Goal: Task Accomplishment & Management: Manage account settings

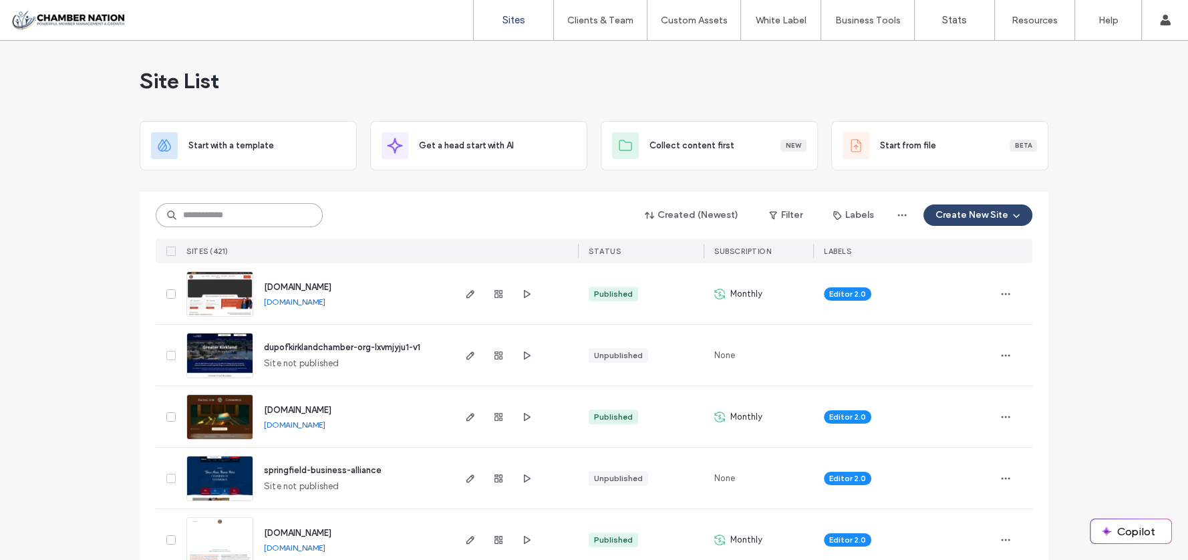
click at [257, 212] on input at bounding box center [239, 215] width 167 height 24
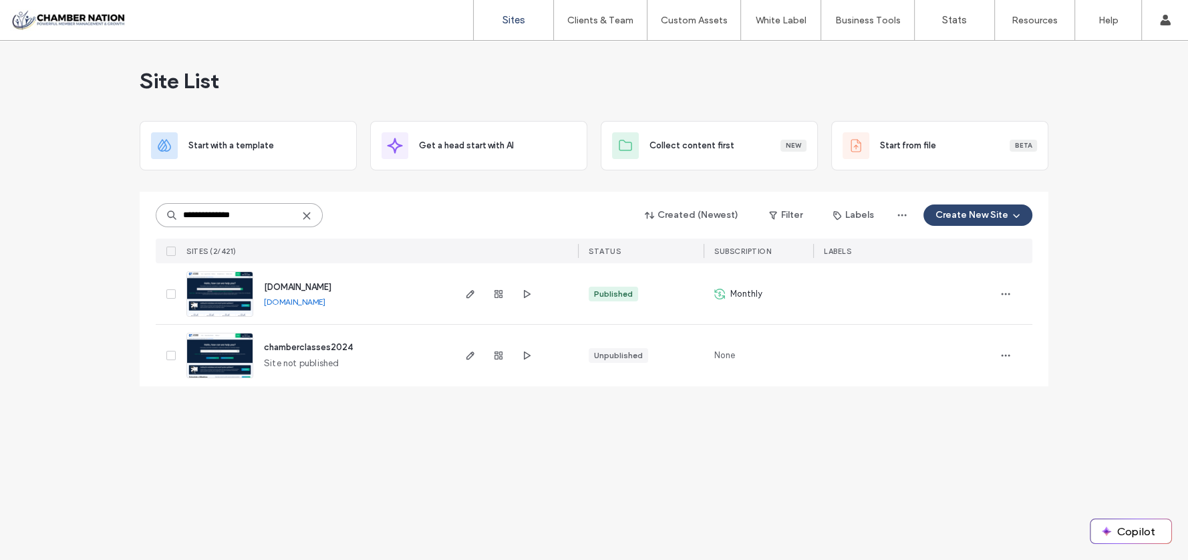
type input "**********"
click at [311, 281] on div "www.chamberclasses.com" at bounding box center [297, 287] width 67 height 13
click at [313, 283] on span "www.chamberclasses.com" at bounding box center [297, 287] width 67 height 10
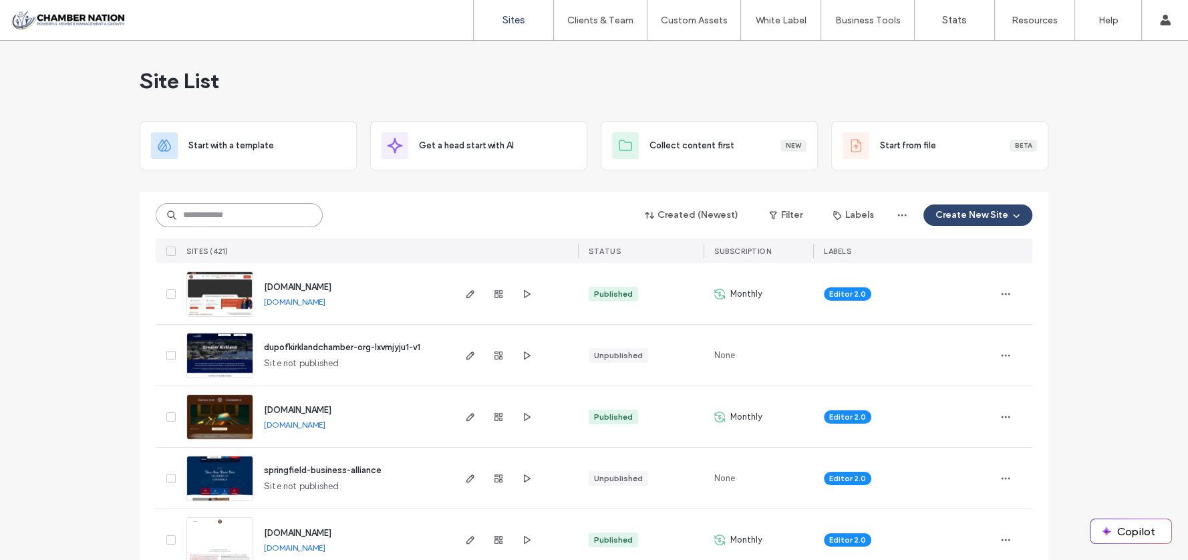
click at [209, 206] on input at bounding box center [239, 215] width 167 height 24
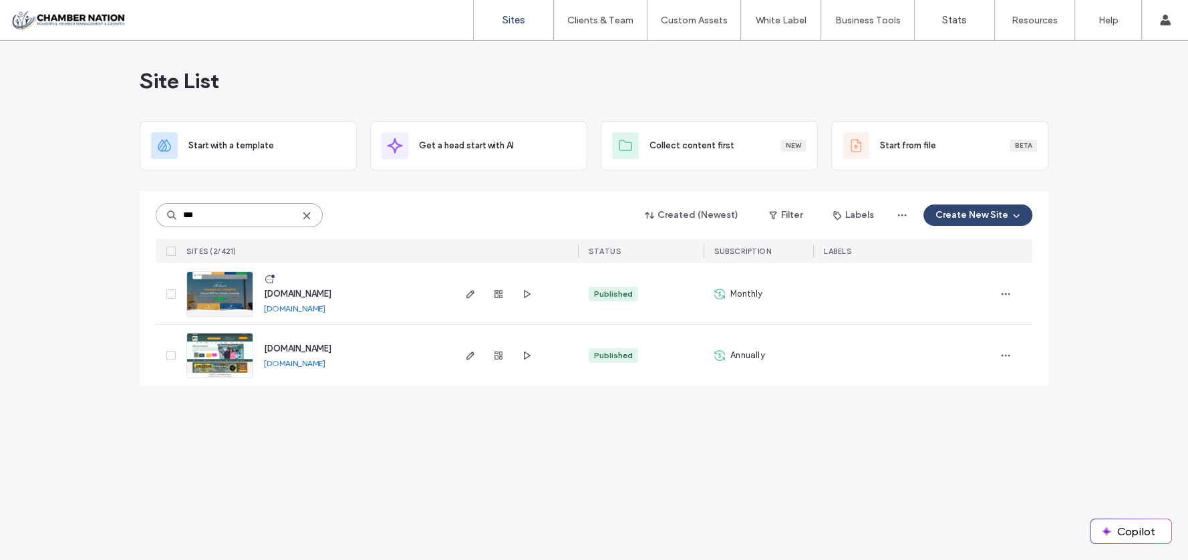
type input "***"
click at [331, 294] on span "[DOMAIN_NAME]" at bounding box center [297, 294] width 67 height 10
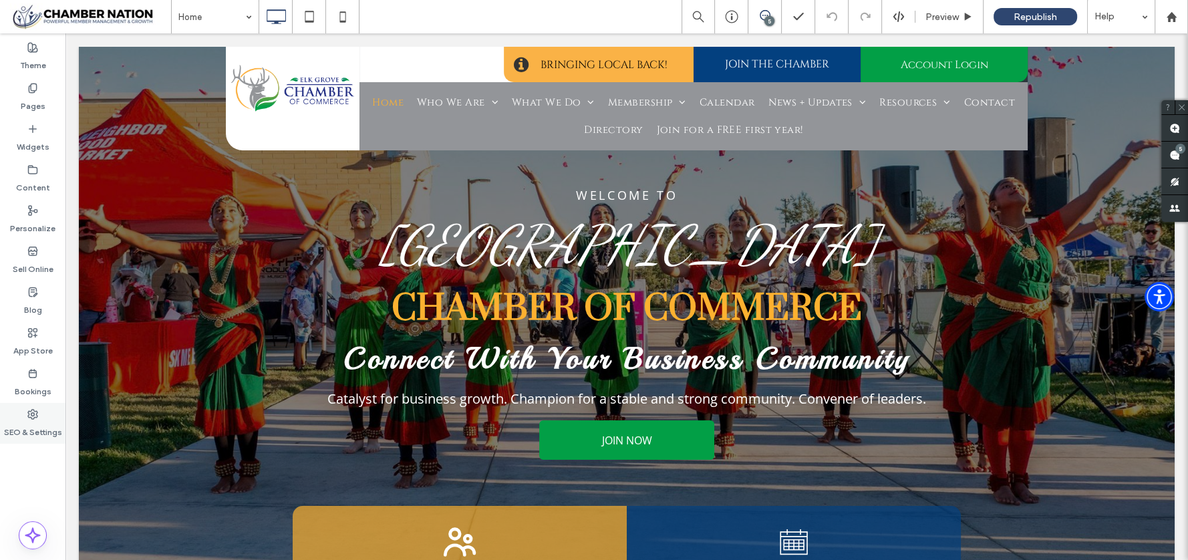
click at [4, 419] on label "SEO & Settings" at bounding box center [33, 428] width 58 height 19
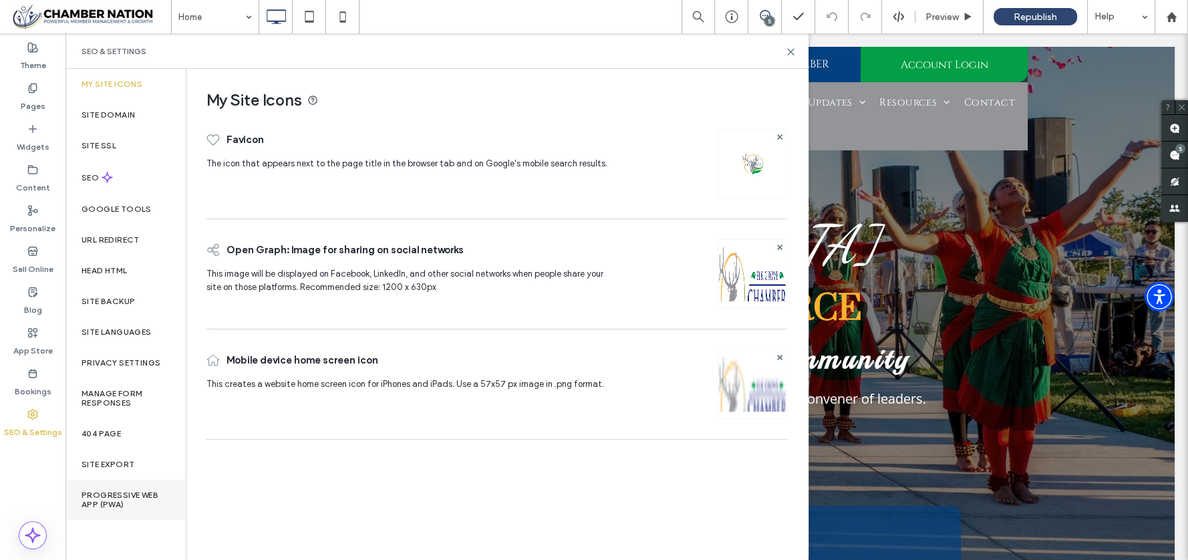
click at [106, 500] on label "Progressive Web App (PWA)" at bounding box center [125, 499] width 88 height 19
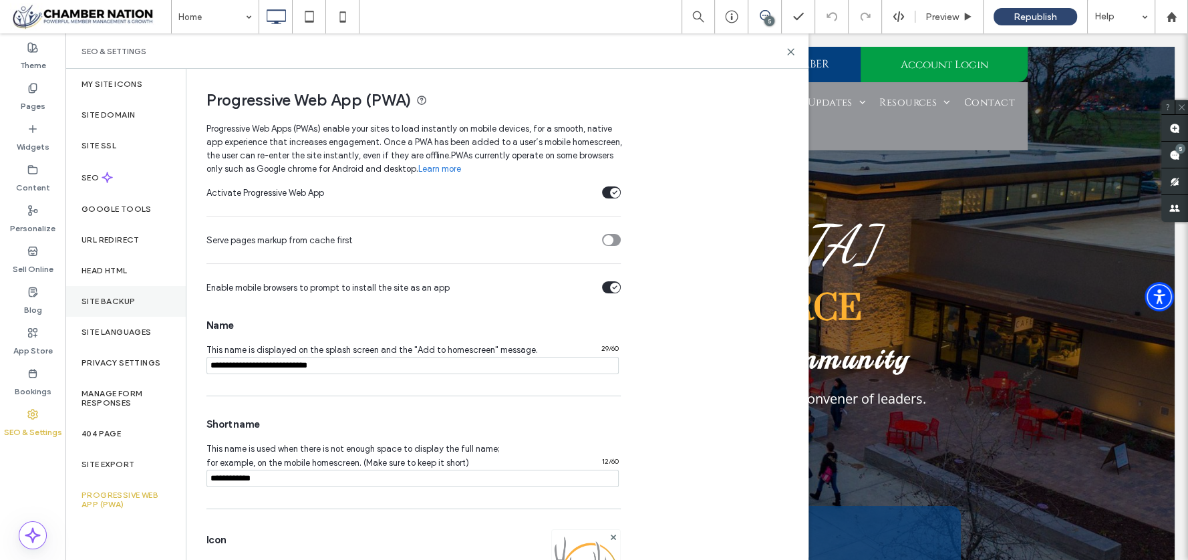
click at [123, 293] on div "Site Backup" at bounding box center [125, 301] width 120 height 31
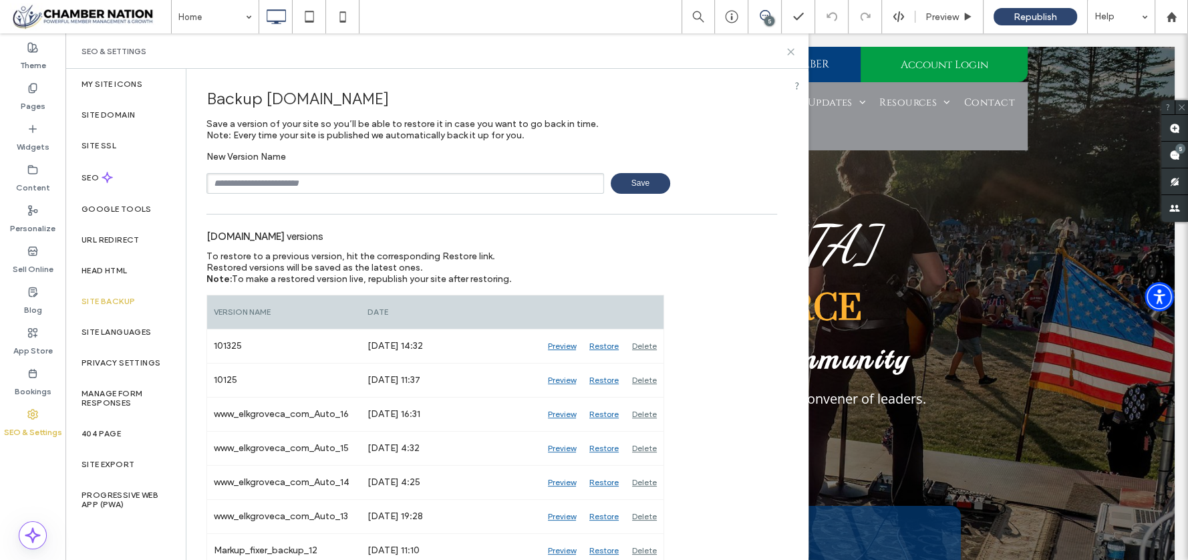
click at [790, 49] on icon at bounding box center [791, 52] width 10 height 10
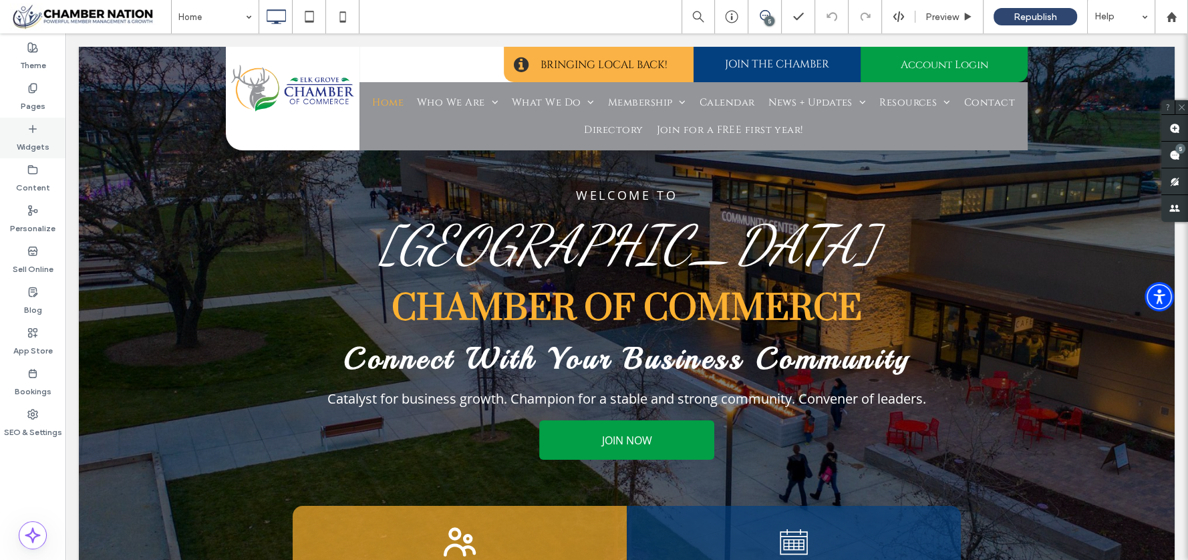
click at [26, 130] on div "Widgets" at bounding box center [32, 138] width 65 height 41
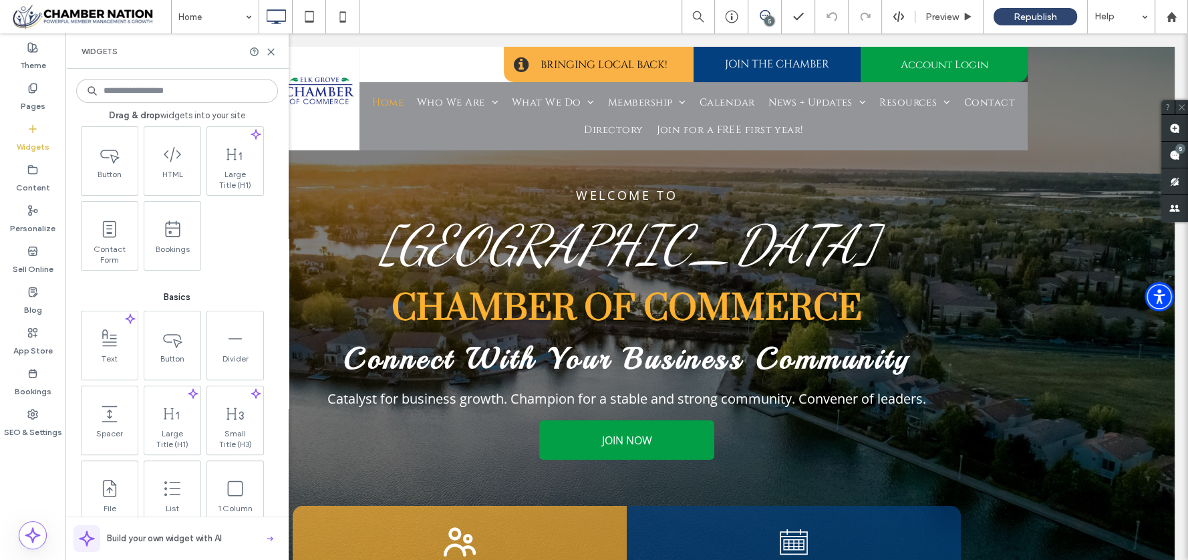
scroll to position [460, 0]
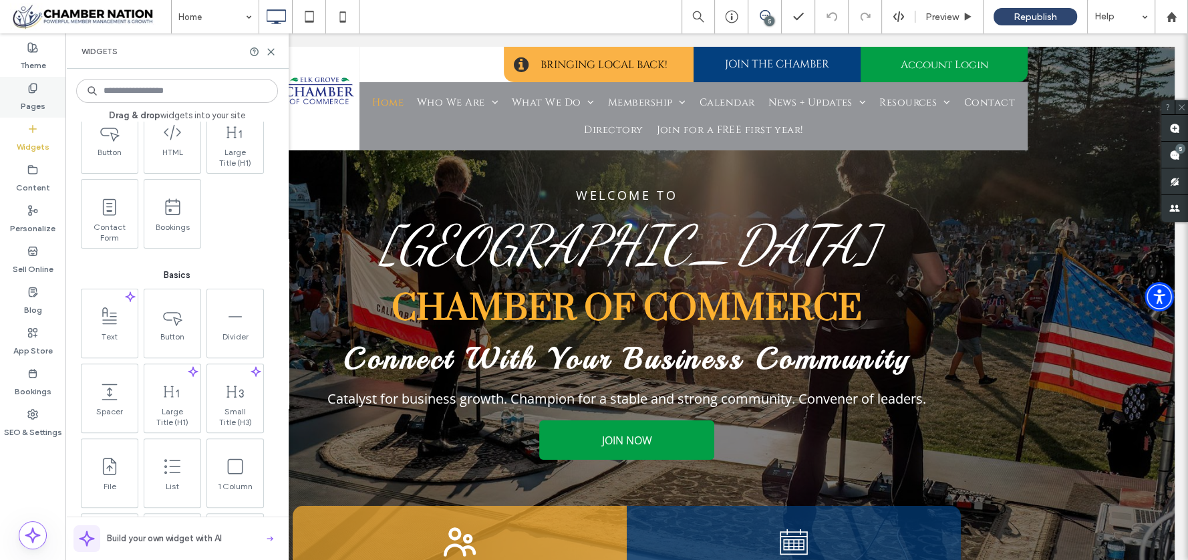
click at [37, 92] on icon at bounding box center [32, 88] width 11 height 11
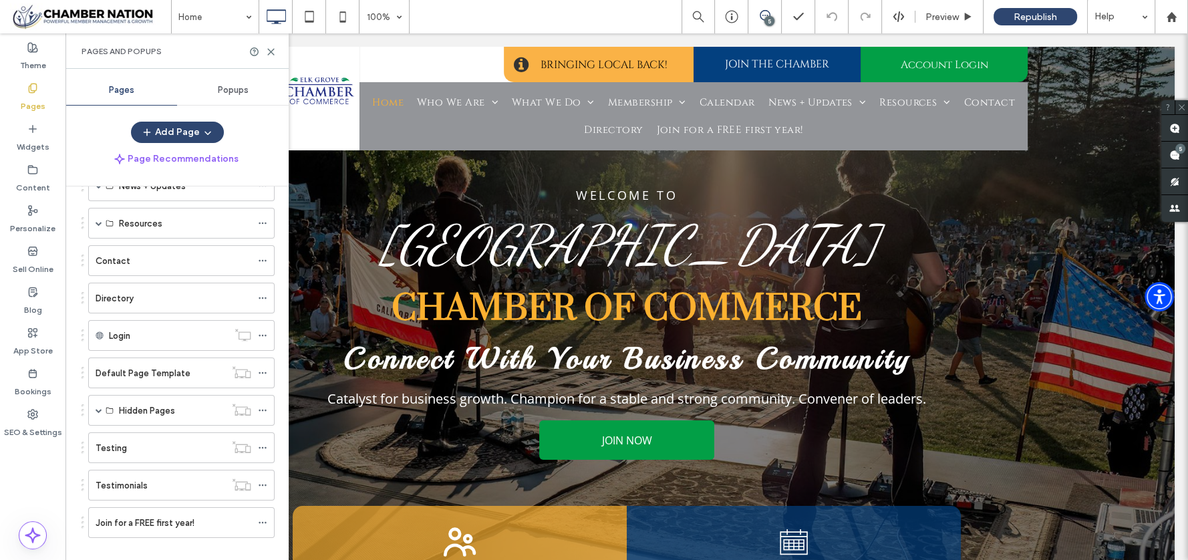
scroll to position [277, 0]
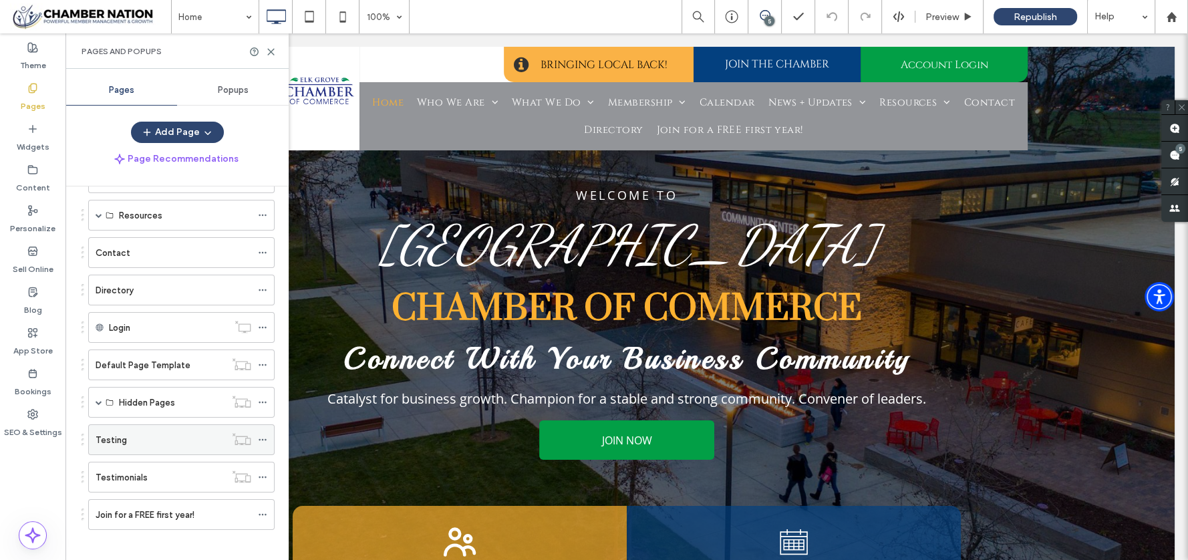
click at [128, 433] on div "Testing" at bounding box center [161, 440] width 130 height 14
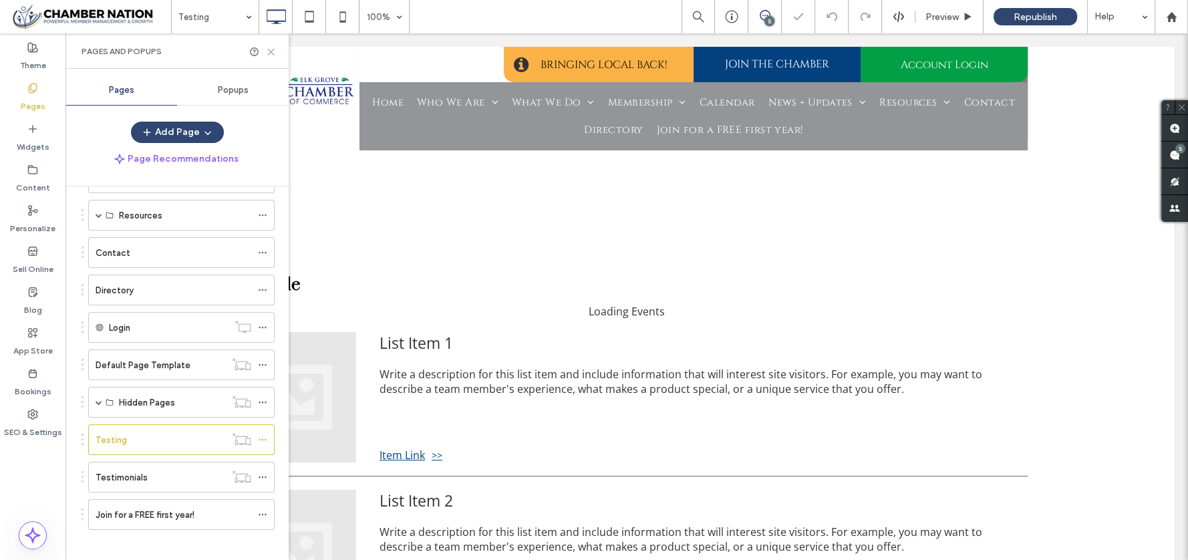
click at [268, 51] on icon at bounding box center [271, 52] width 10 height 10
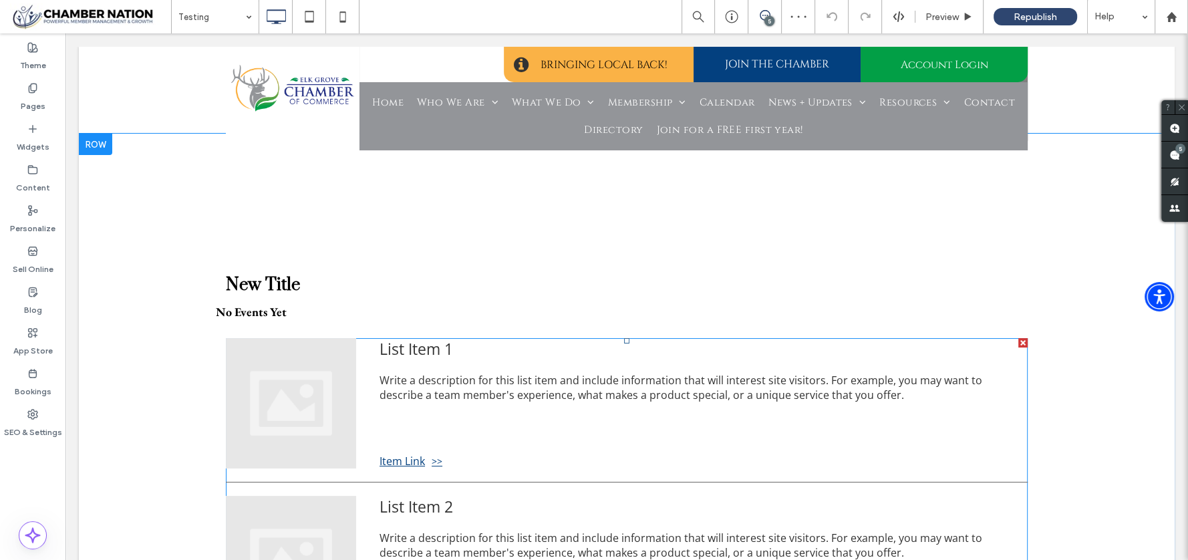
click at [1018, 343] on div at bounding box center [1022, 342] width 9 height 9
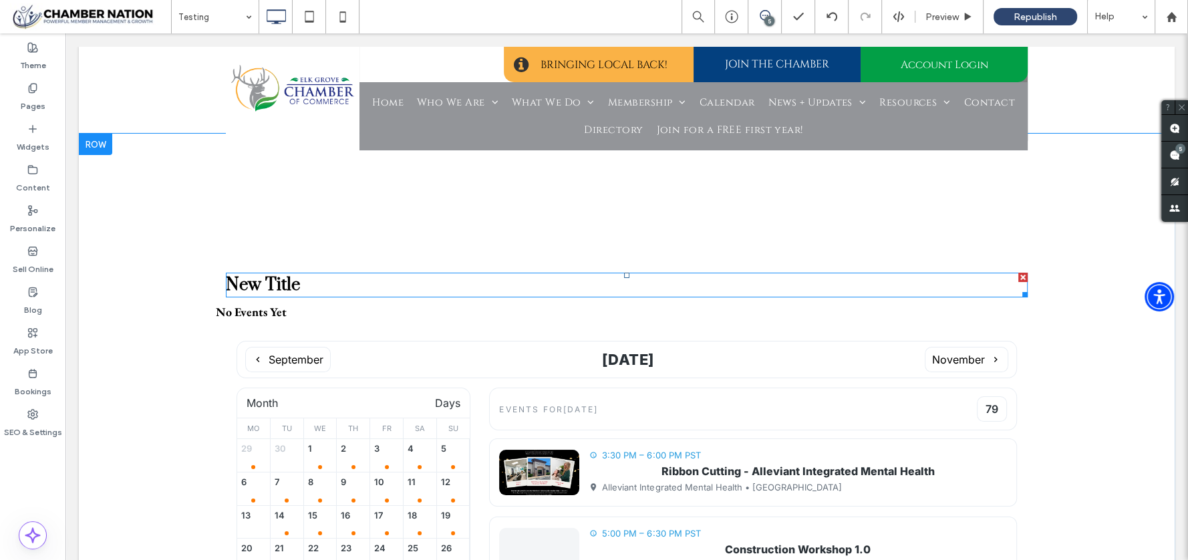
click at [1018, 273] on div at bounding box center [1022, 277] width 9 height 9
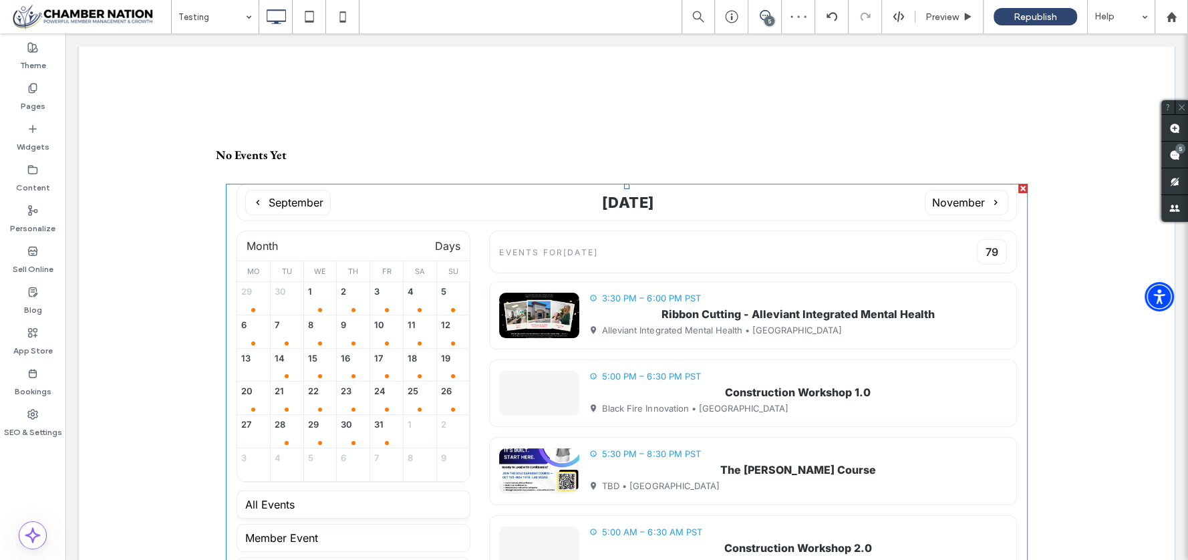
scroll to position [115, 0]
